Goal: Information Seeking & Learning: Find specific fact

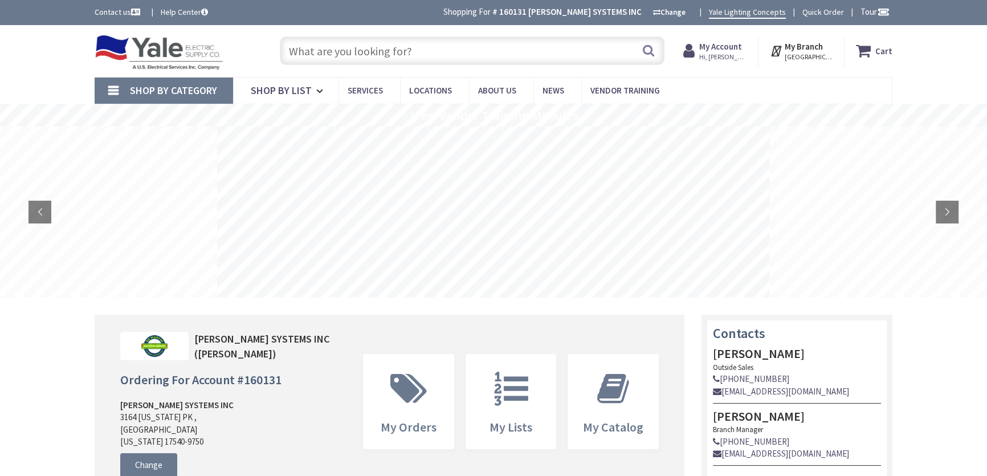
type input "[STREET_ADDRESS][PERSON_NAME]"
click at [319, 48] on input "text" at bounding box center [472, 50] width 385 height 28
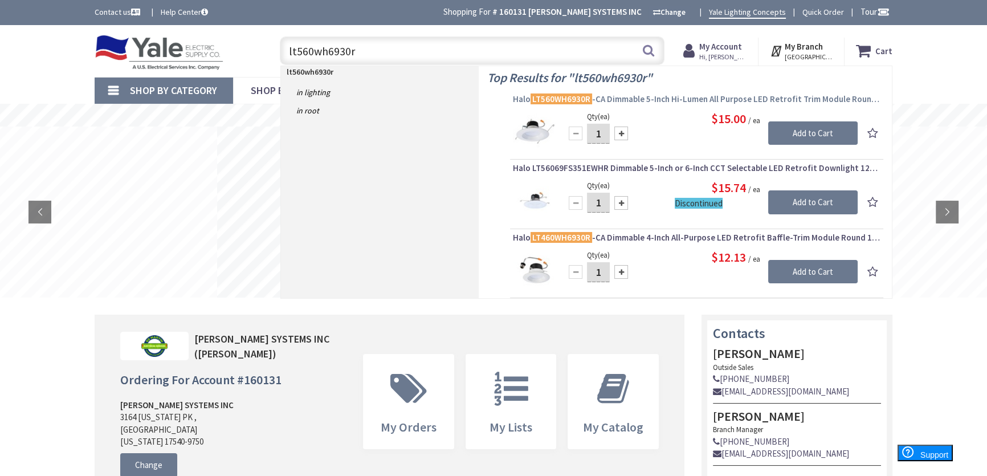
type input "lt560wh6930r"
click at [672, 98] on span "Halo LT560WH6930R -CA Dimmable 5-Inch Hi-Lumen All Purpose LED Retrofit Trim Mo…" at bounding box center [697, 98] width 368 height 11
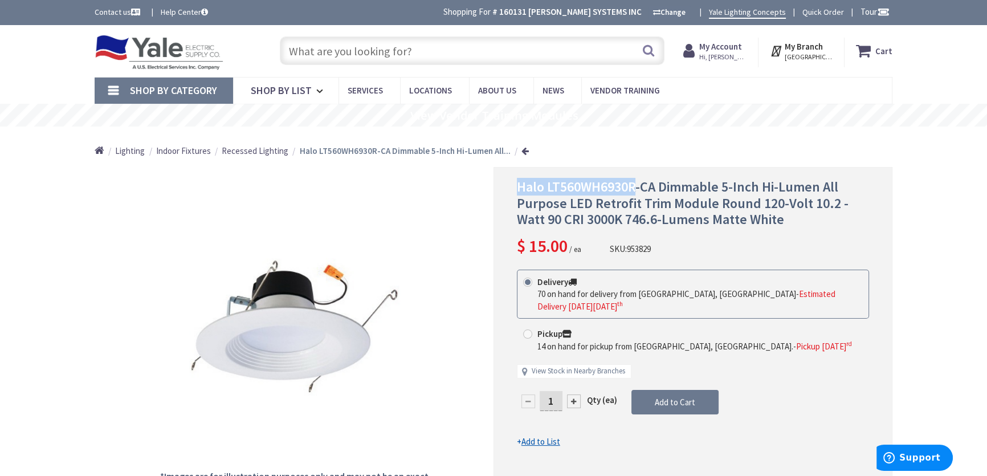
drag, startPoint x: 636, startPoint y: 184, endPoint x: 518, endPoint y: 188, distance: 118.1
click at [518, 188] on span "Halo LT560WH6930R-CA Dimmable 5-Inch Hi-Lumen All Purpose LED Retrofit Trim Mod…" at bounding box center [683, 203] width 332 height 51
copy span "Halo LT560WH6930R"
click at [148, 51] on img at bounding box center [159, 52] width 129 height 35
